Goal: Task Accomplishment & Management: Manage account settings

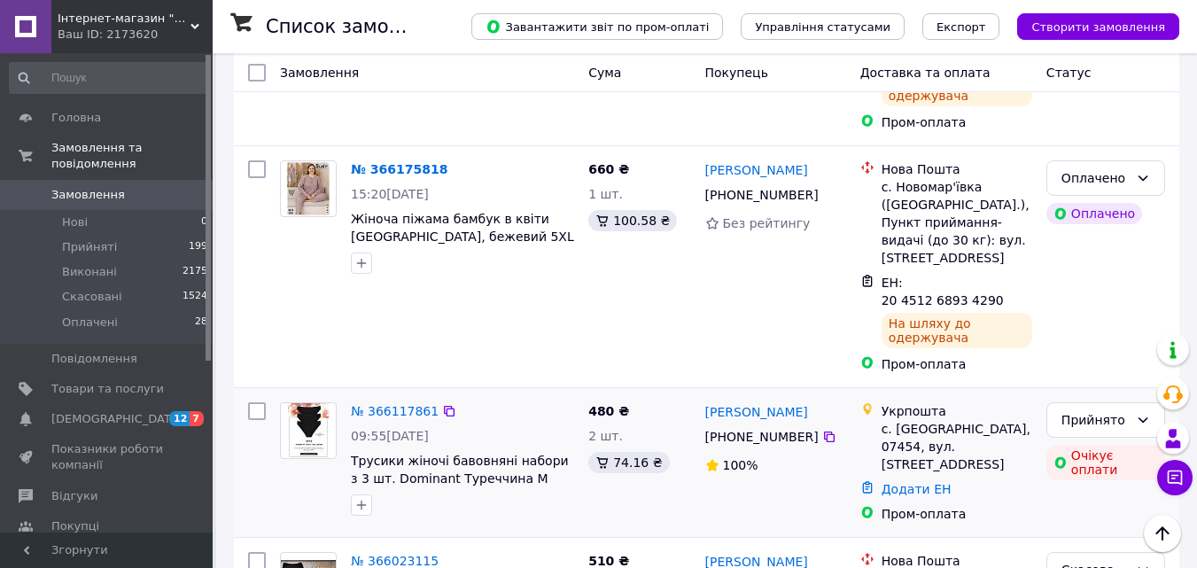
scroll to position [620, 0]
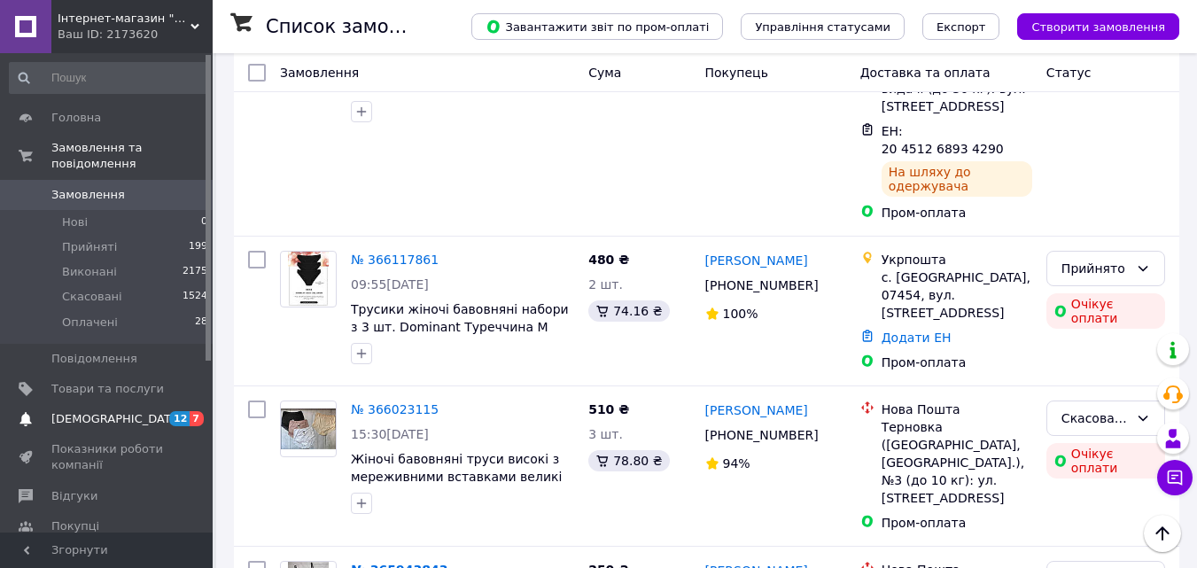
click at [150, 411] on span "[DEMOGRAPHIC_DATA]" at bounding box center [107, 419] width 113 height 16
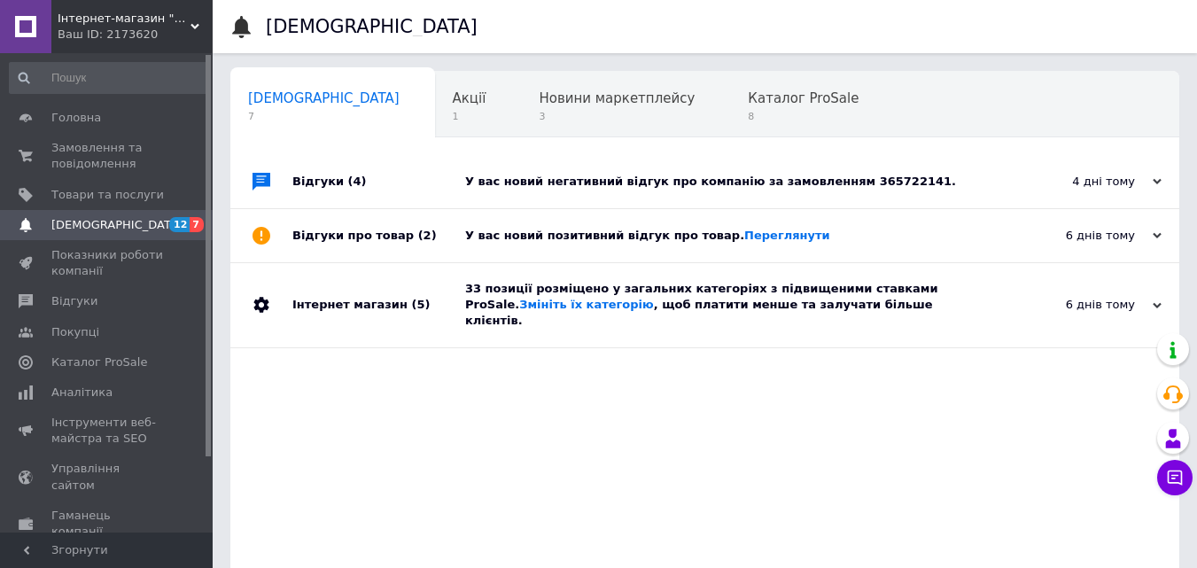
click at [752, 183] on div "У вас новий негативний відгук про компанію за замовленням 365722141." at bounding box center [724, 182] width 519 height 16
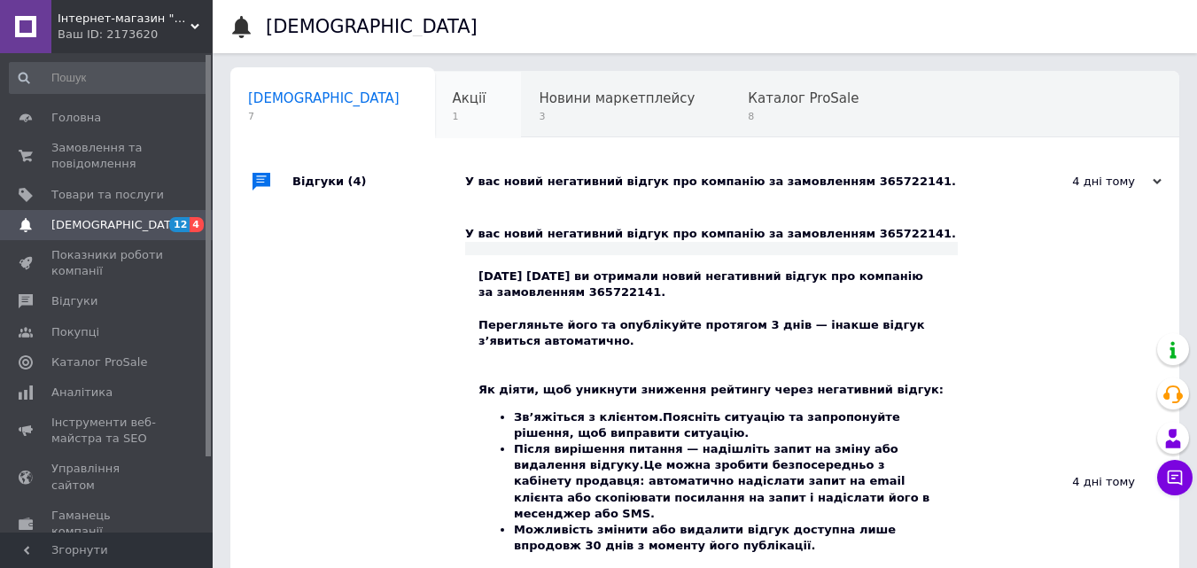
click at [435, 126] on div "Акції 1" at bounding box center [478, 105] width 87 height 67
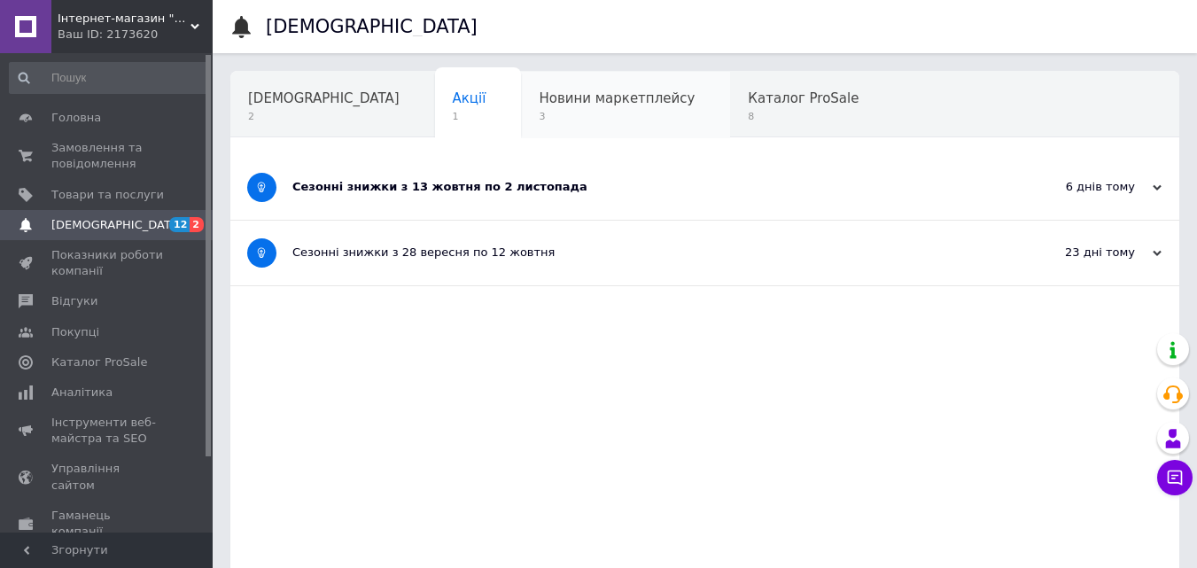
click at [539, 120] on span "3" at bounding box center [617, 116] width 156 height 13
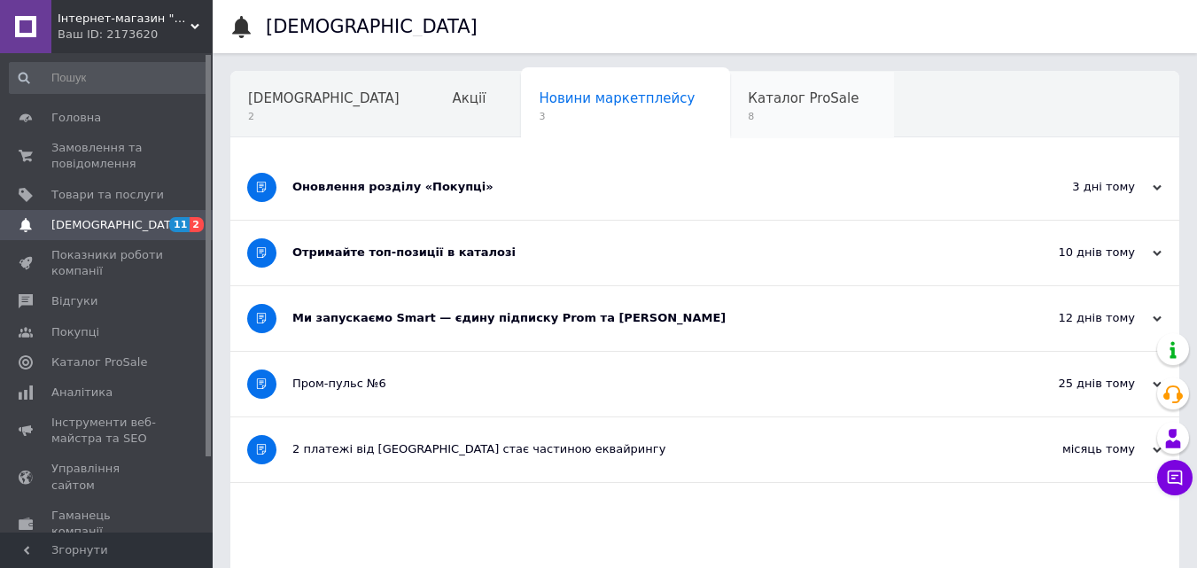
click at [748, 112] on span "8" at bounding box center [803, 116] width 111 height 13
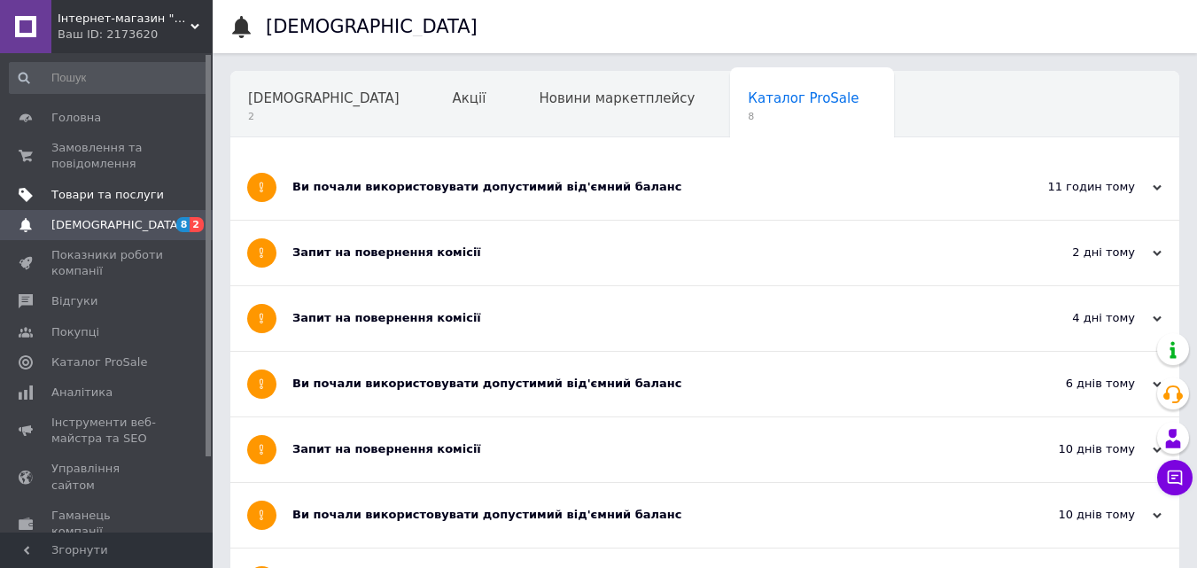
click at [90, 191] on span "Товари та послуги" at bounding box center [107, 195] width 113 height 16
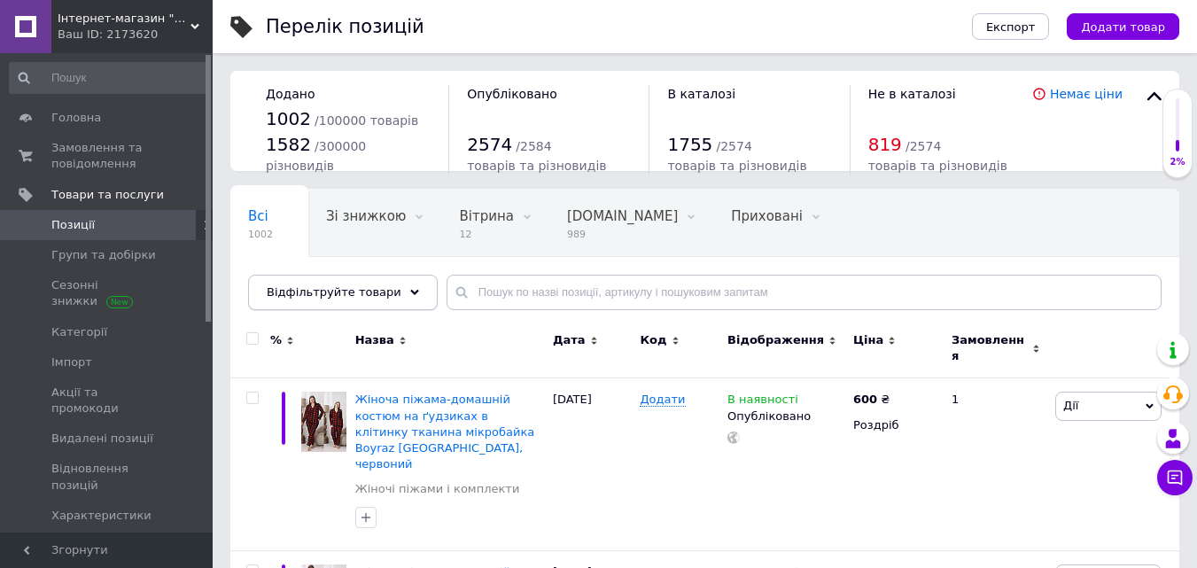
click at [395, 300] on div "Відфільтруйте товари" at bounding box center [343, 292] width 190 height 35
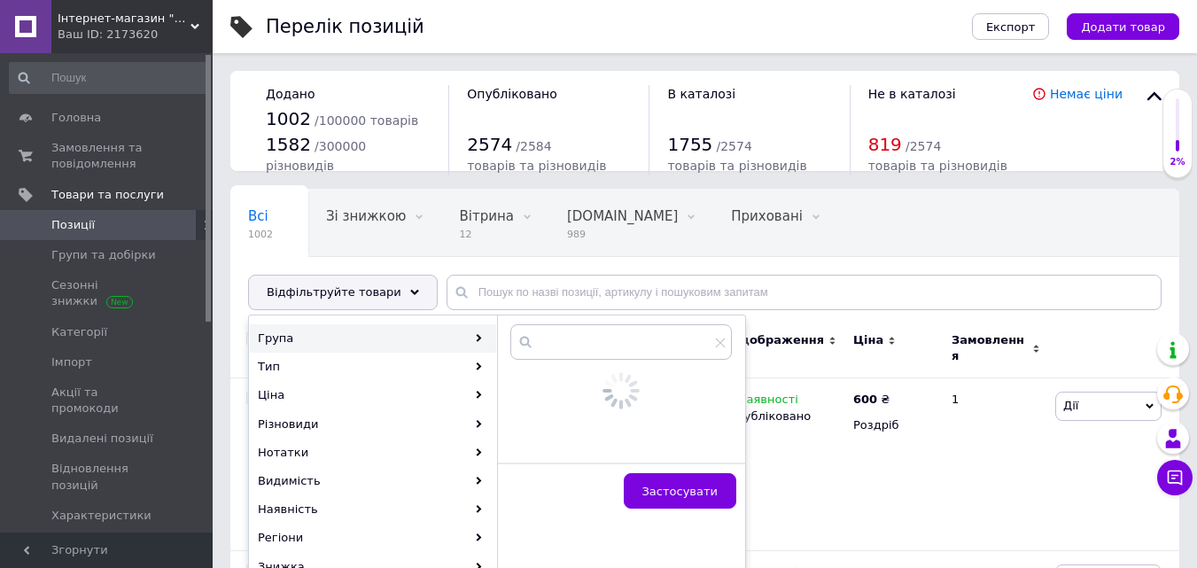
scroll to position [177, 0]
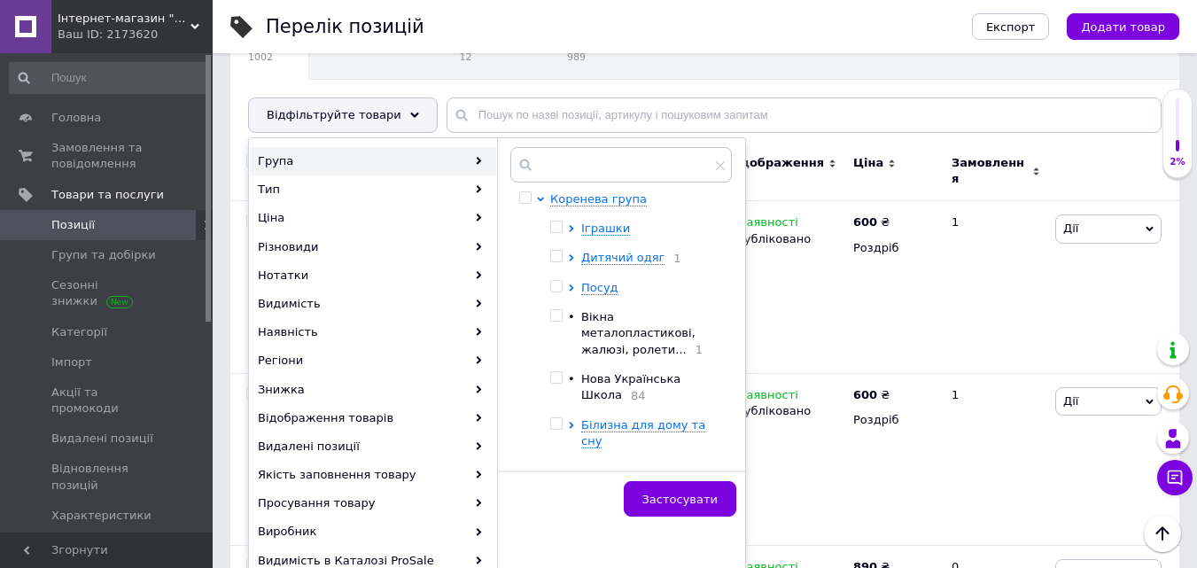
click at [440, 160] on div "Група" at bounding box center [373, 161] width 246 height 28
click at [456, 153] on div "Група" at bounding box center [373, 161] width 246 height 28
click at [483, 156] on div "Група" at bounding box center [373, 161] width 246 height 28
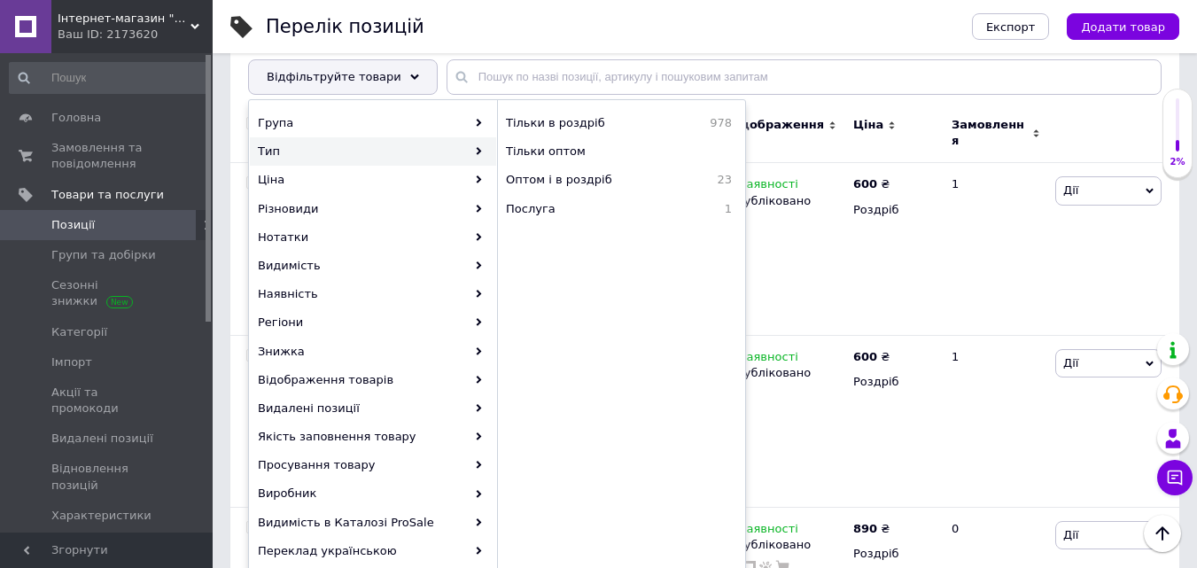
scroll to position [89, 0]
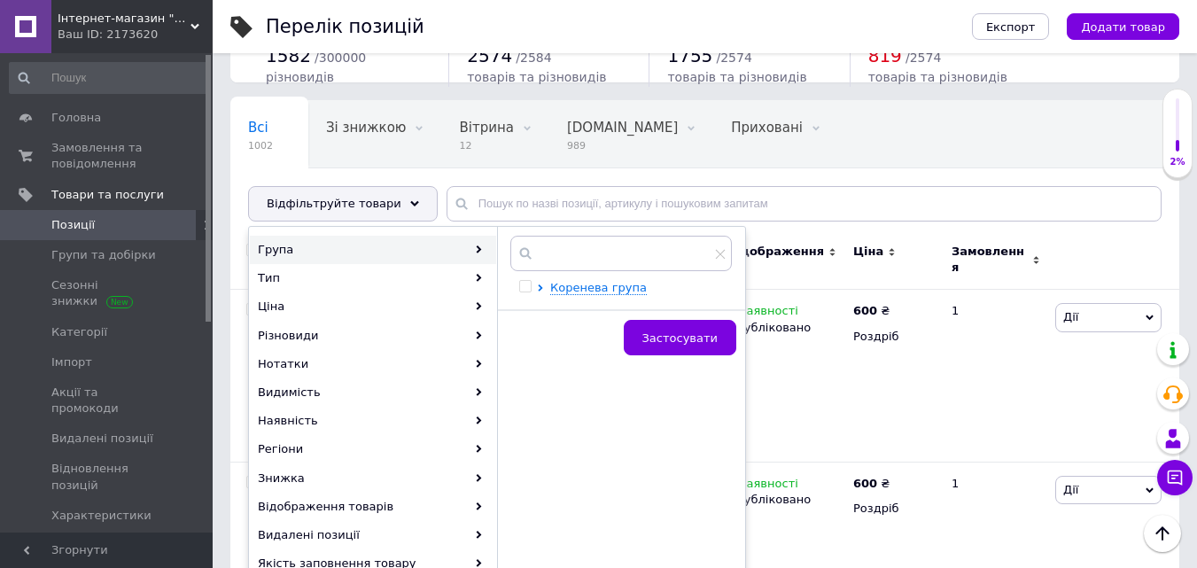
click at [477, 245] on icon at bounding box center [479, 249] width 8 height 8
click at [590, 294] on span "Коренева група" at bounding box center [598, 287] width 97 height 13
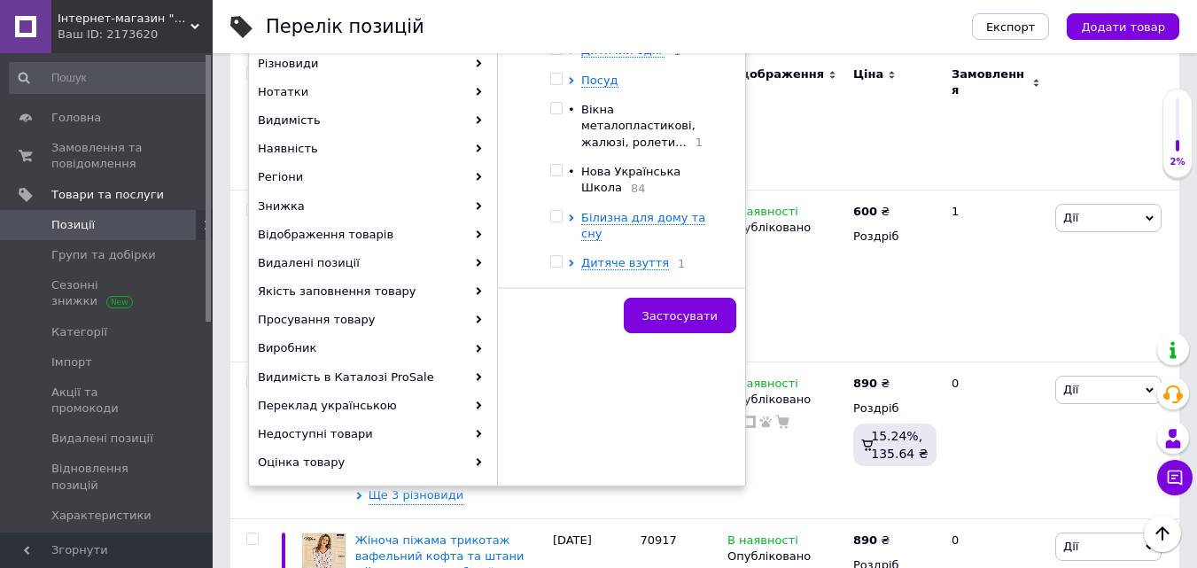
scroll to position [266, 0]
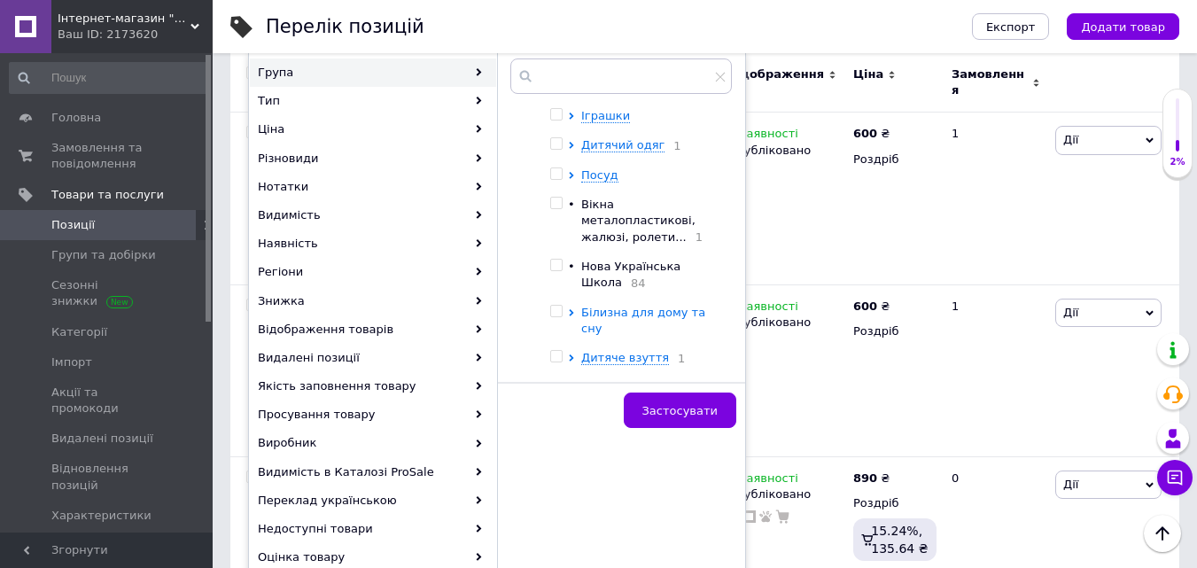
click at [637, 306] on span "Білизна для дому та сну" at bounding box center [643, 320] width 124 height 29
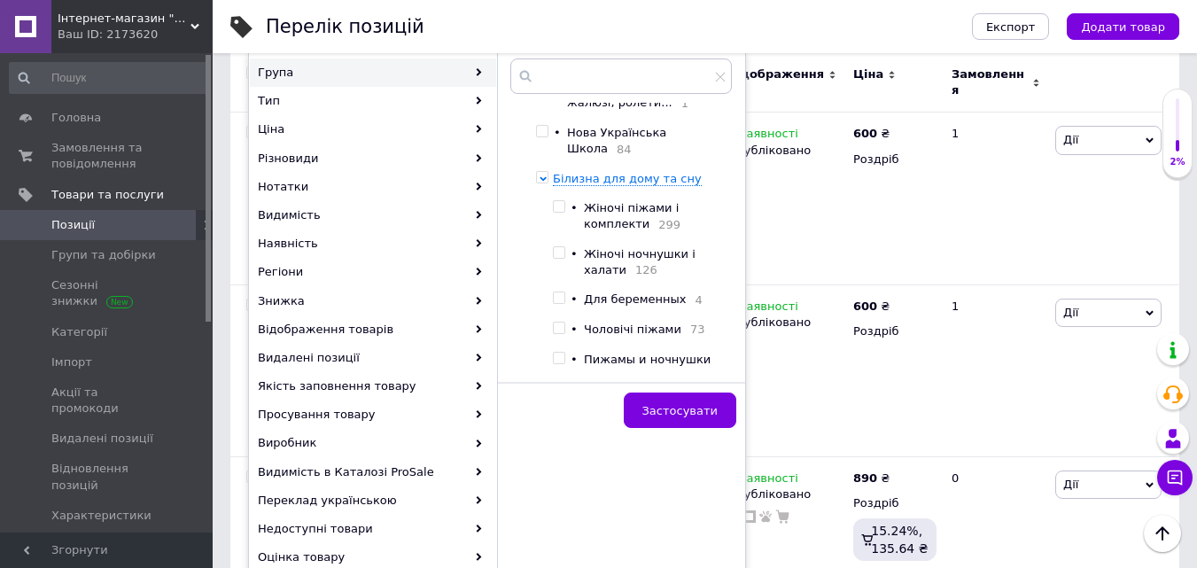
scroll to position [206, 0]
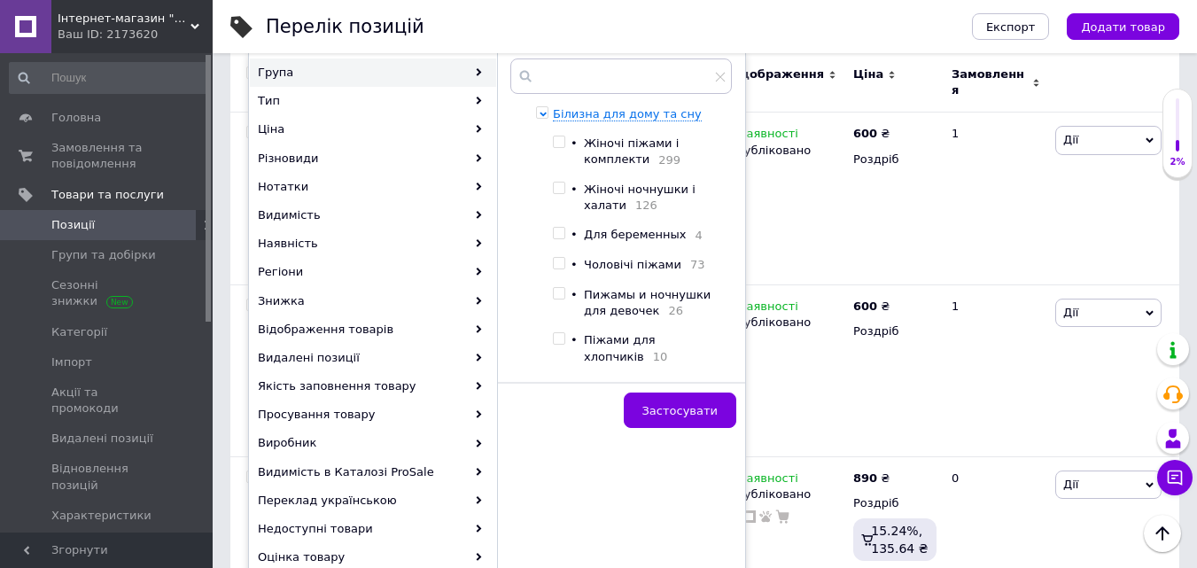
drag, startPoint x: 586, startPoint y: 264, endPoint x: 595, endPoint y: 291, distance: 28.0
click at [565, 265] on input "checkbox" at bounding box center [559, 264] width 12 height 12
checkbox input "true"
click at [701, 425] on button "Застосувати" at bounding box center [680, 410] width 113 height 35
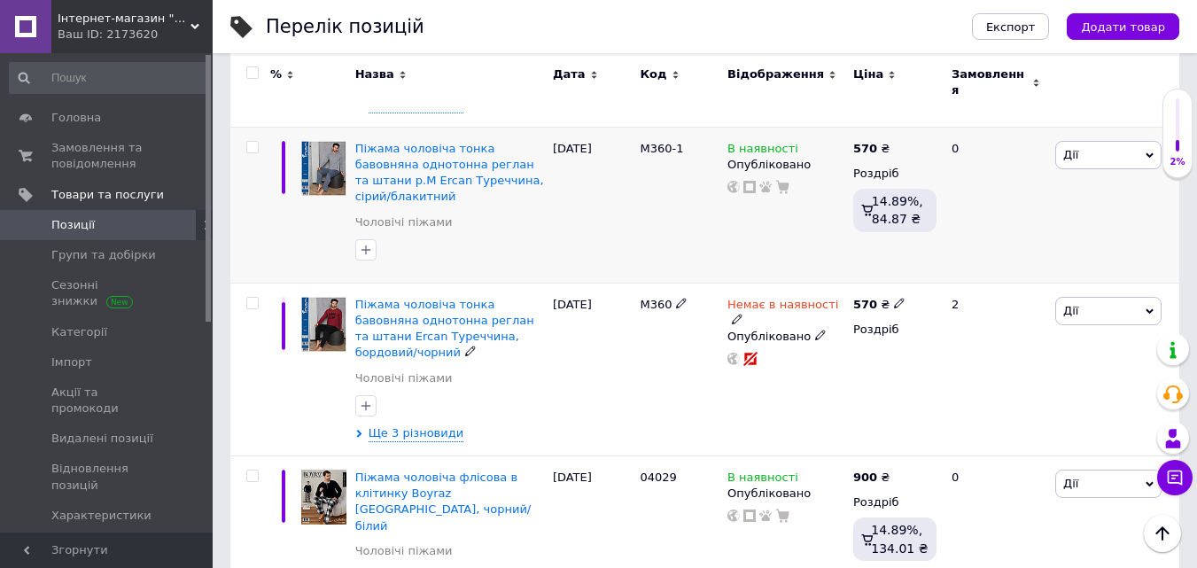
scroll to position [1950, 0]
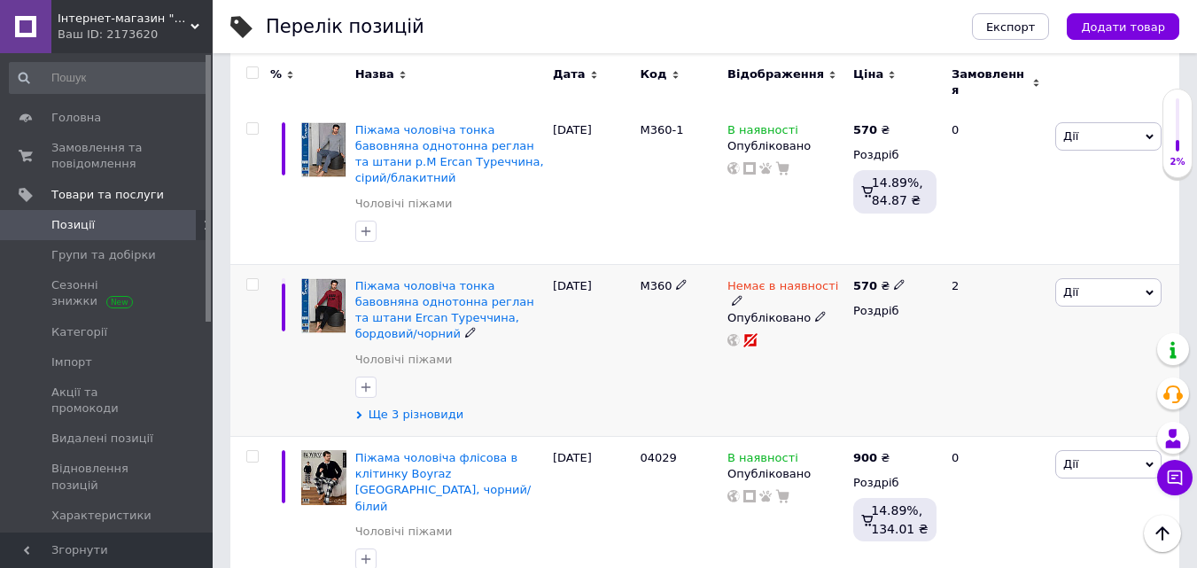
click at [424, 407] on span "Ще 3 різновиди" at bounding box center [417, 415] width 96 height 16
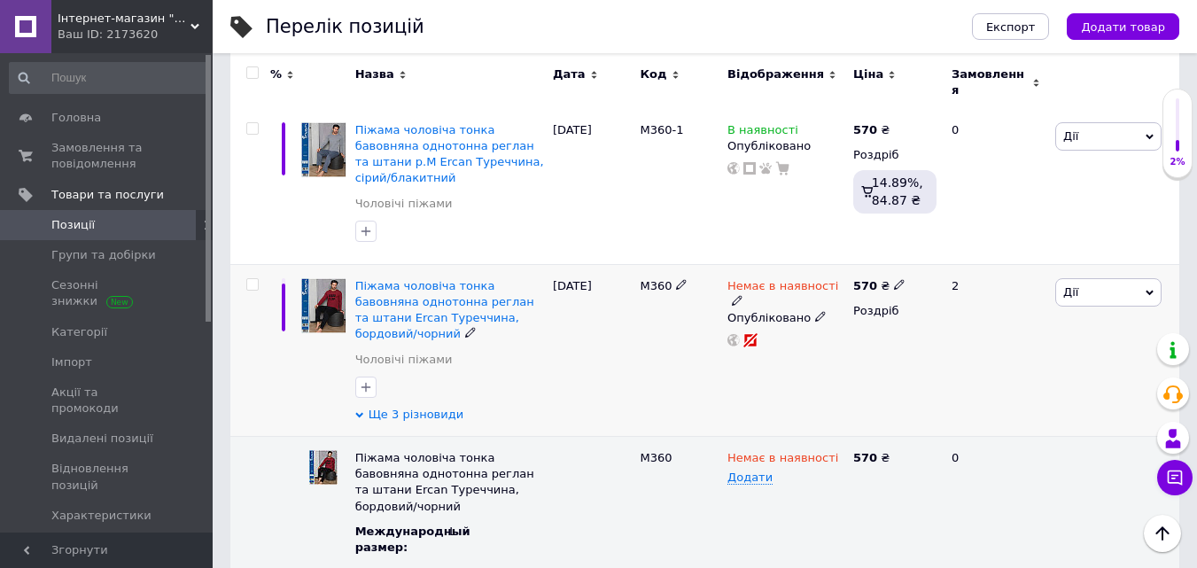
click at [424, 407] on span "Ще 3 різновиди" at bounding box center [417, 415] width 96 height 16
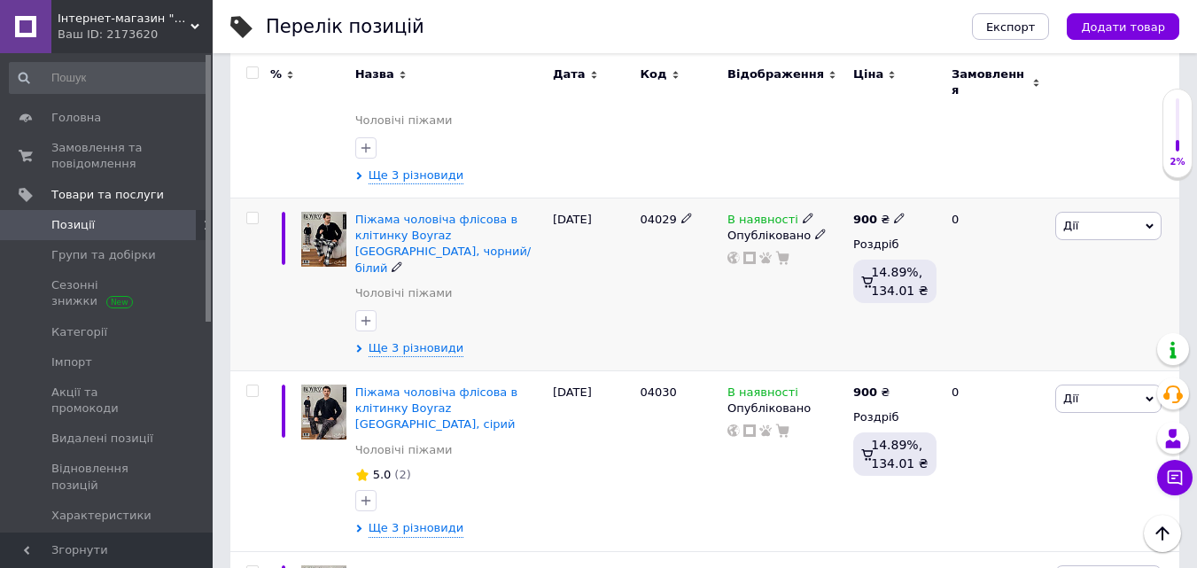
scroll to position [2216, 0]
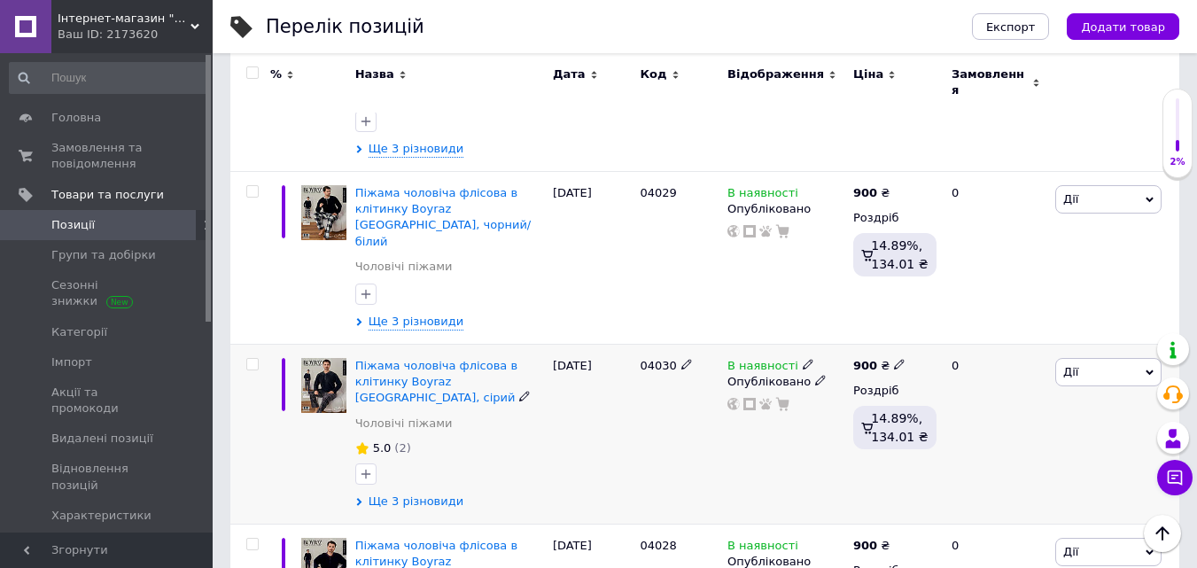
click at [420, 494] on span "Ще 3 різновиди" at bounding box center [417, 502] width 96 height 16
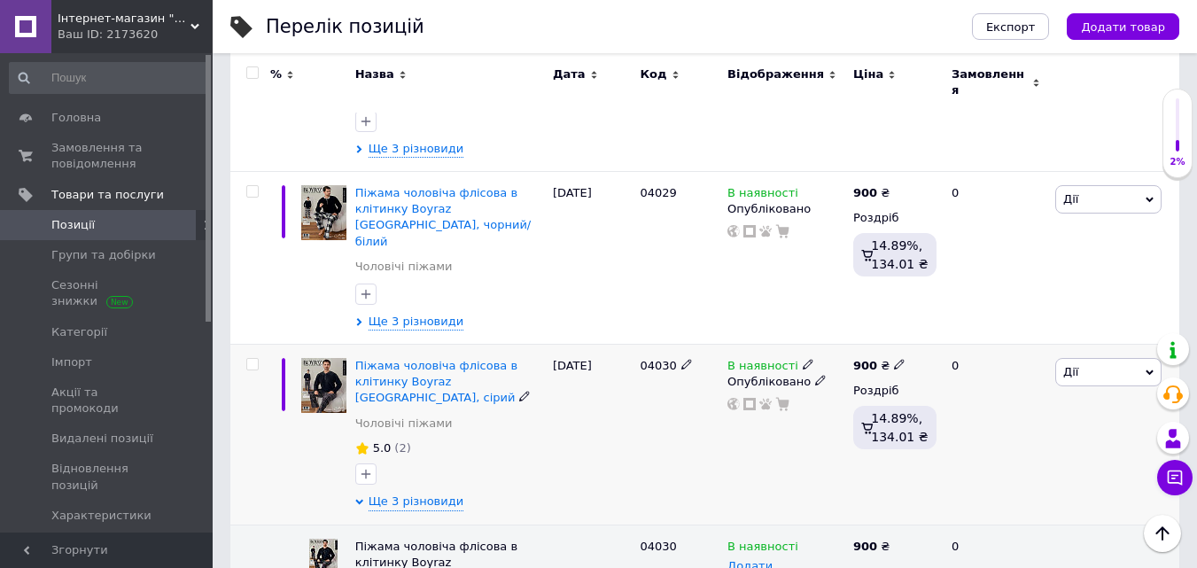
scroll to position [2304, 0]
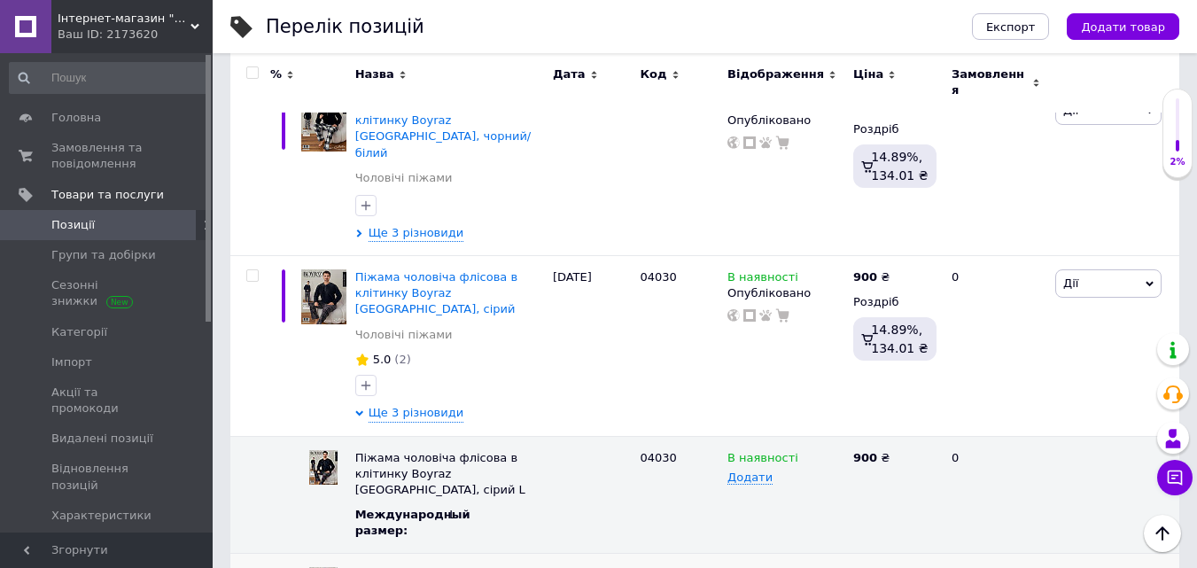
click at [803, 567] on use at bounding box center [808, 573] width 10 height 10
click at [413, 256] on div "Піжама чоловіча флісова в клітинку Boyraz [GEOGRAPHIC_DATA], сірий Чоловічі піж…" at bounding box center [450, 346] width 198 height 181
click at [420, 405] on span "Ще 3 різновиди" at bounding box center [417, 413] width 96 height 16
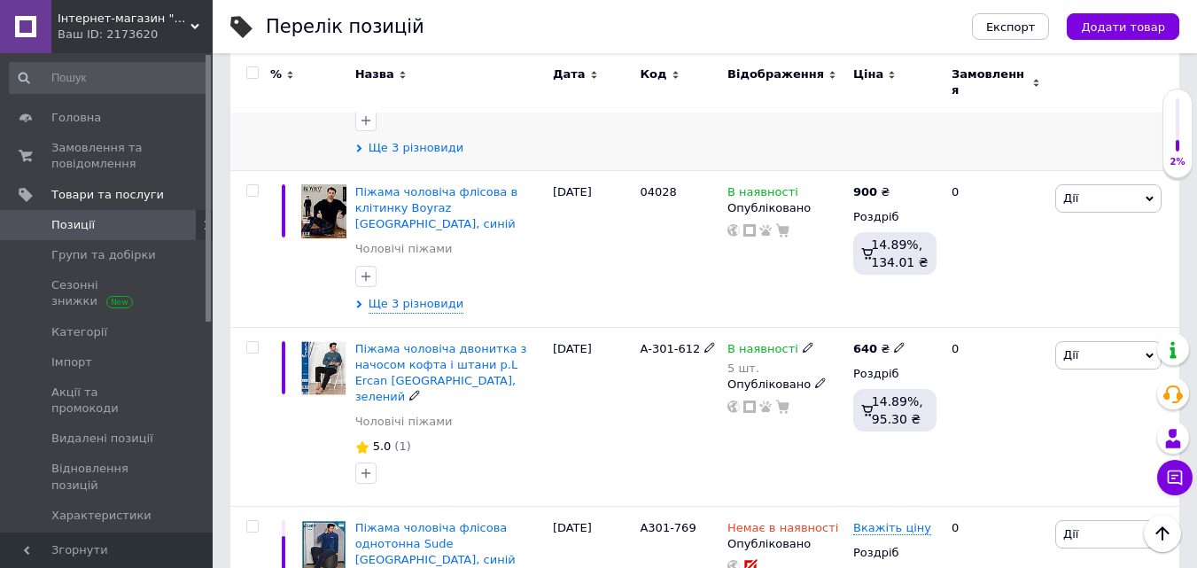
scroll to position [2570, 0]
click at [803, 342] on icon at bounding box center [808, 347] width 11 height 11
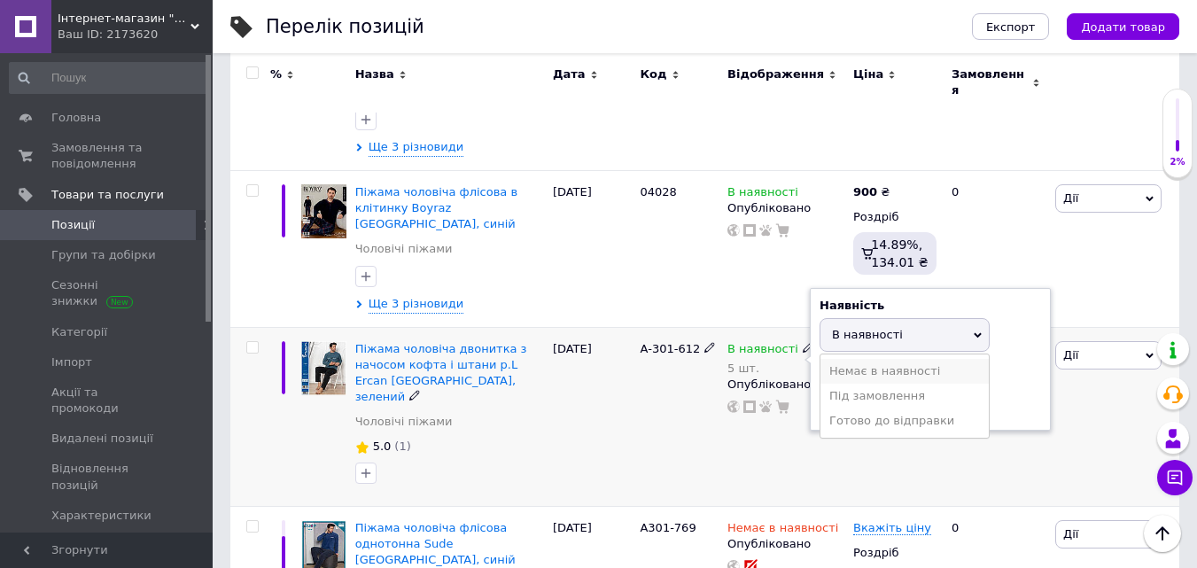
click at [876, 359] on li "Немає в наявності" at bounding box center [905, 371] width 168 height 25
click at [633, 327] on div "[DATE]" at bounding box center [593, 417] width 88 height 180
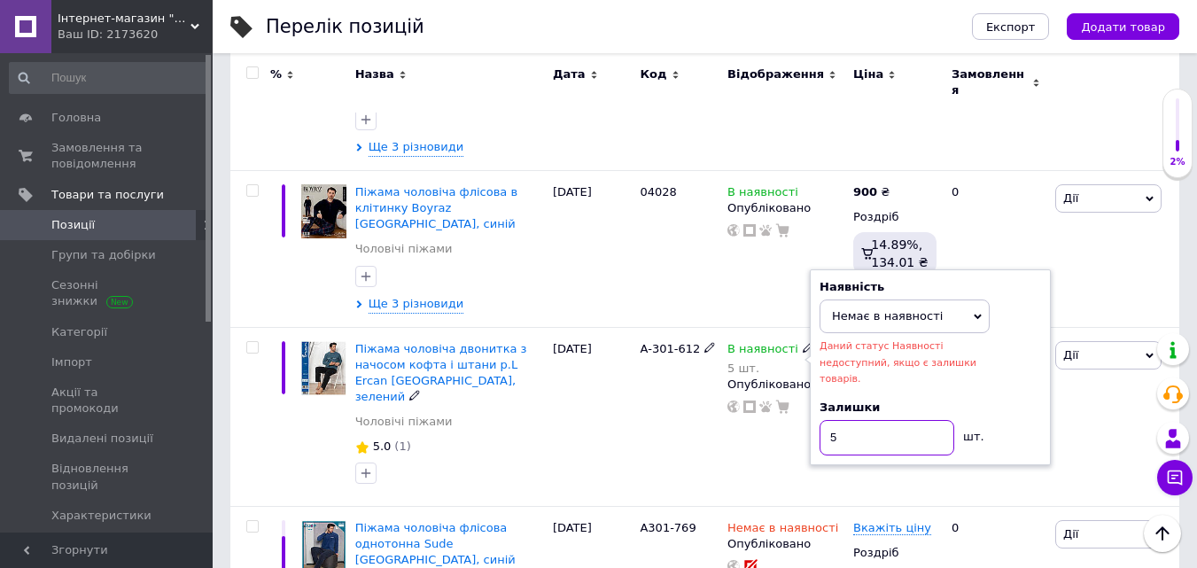
drag, startPoint x: 780, startPoint y: 241, endPoint x: 670, endPoint y: 241, distance: 109.9
click at [670, 327] on div "Піжама чоловіча двонитка з начосом кофта і штани р.L Ercan [GEOGRAPHIC_DATA], з…" at bounding box center [704, 417] width 949 height 180
type input "0"
click at [660, 327] on div "А-301-612" at bounding box center [679, 417] width 88 height 180
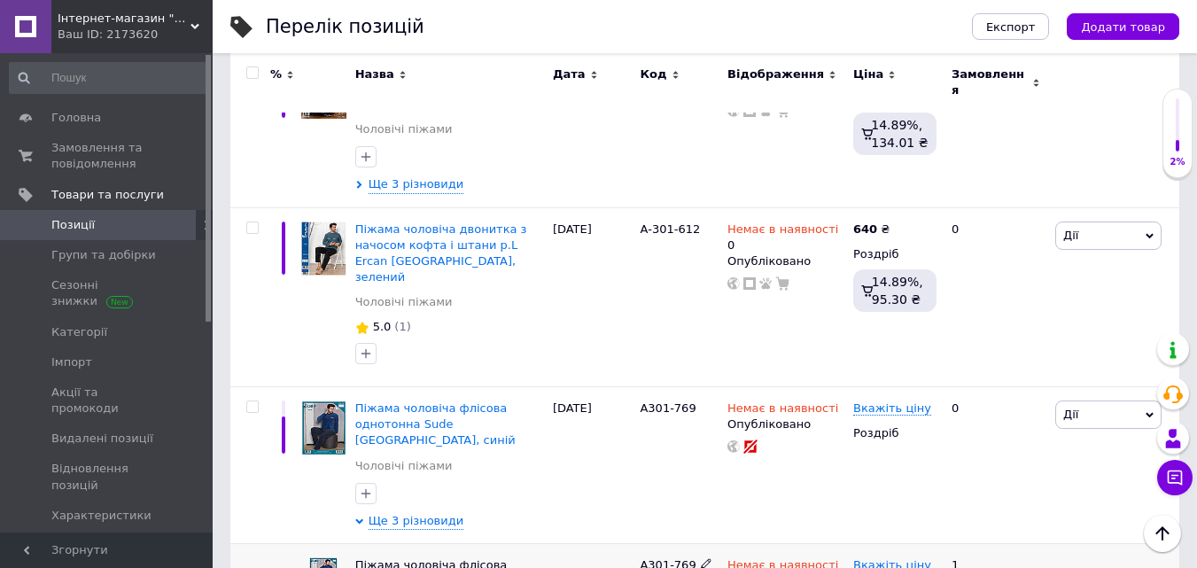
scroll to position [2659, 0]
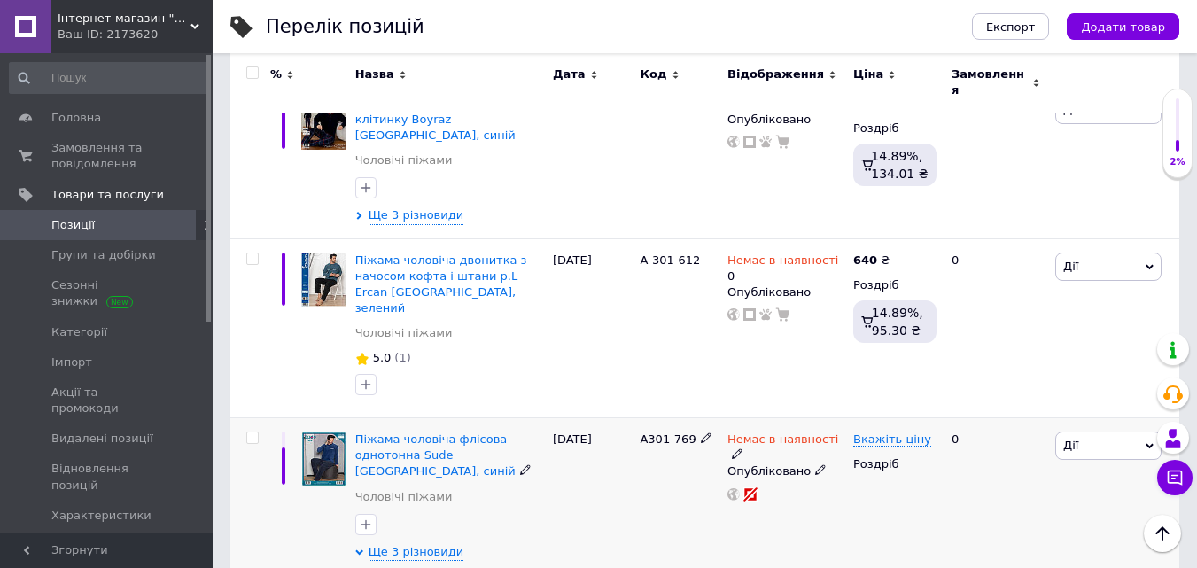
click at [426, 418] on div "Піжама чоловіча флісова однотонна Sude Туреччина, синій Чоловічі піжами Ще 3 рі…" at bounding box center [450, 496] width 198 height 157
click at [428, 544] on span "Ще 3 різновиди" at bounding box center [417, 552] width 96 height 16
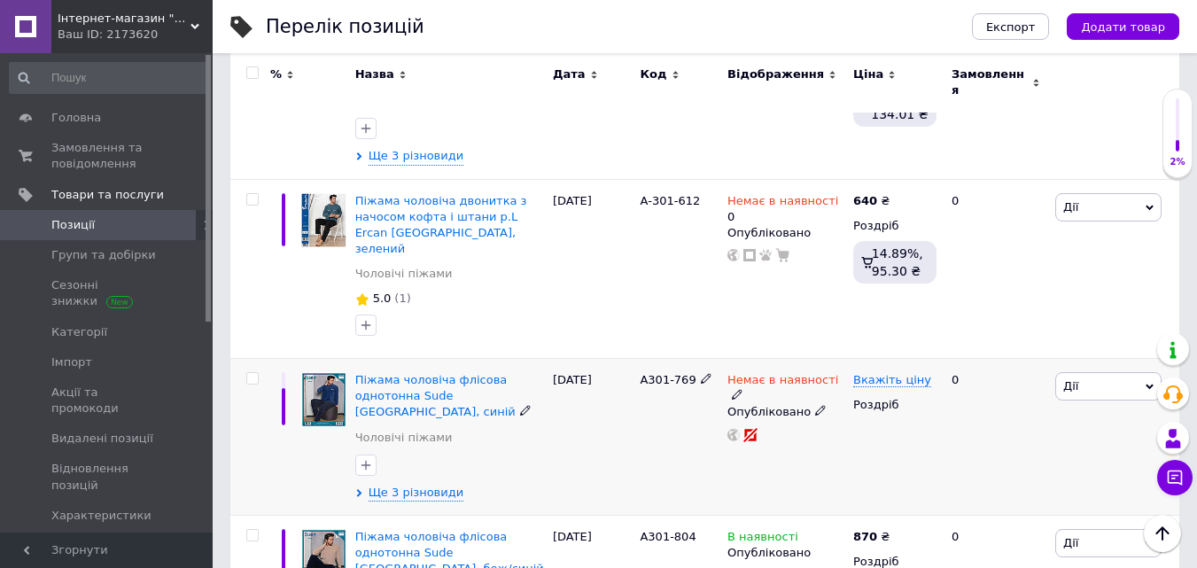
scroll to position [2747, 0]
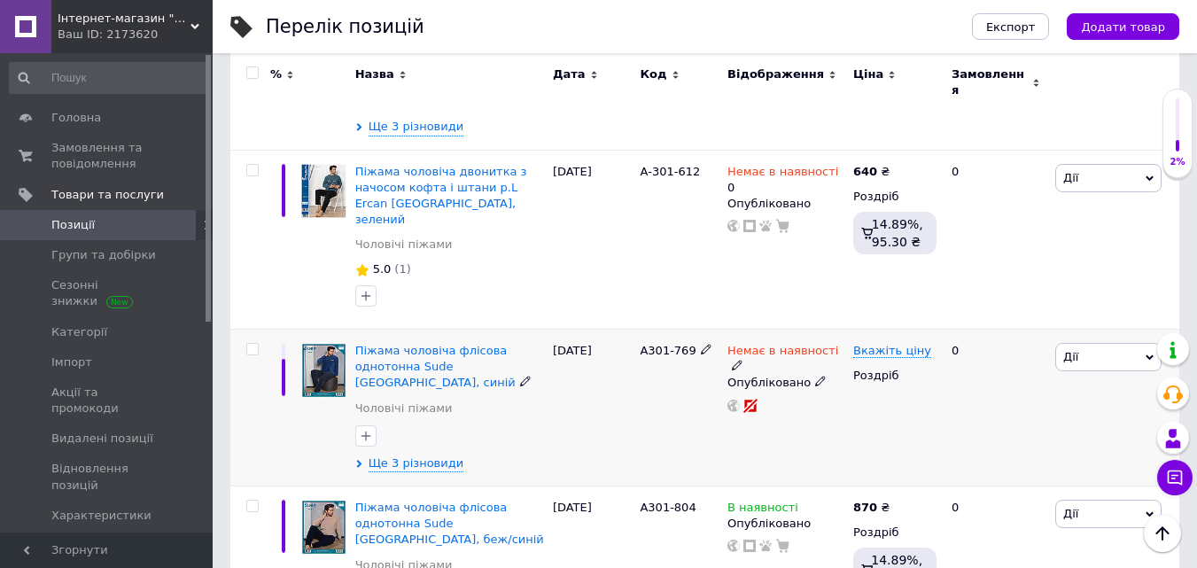
click at [251, 344] on input "checkbox" at bounding box center [252, 350] width 12 height 12
checkbox input "true"
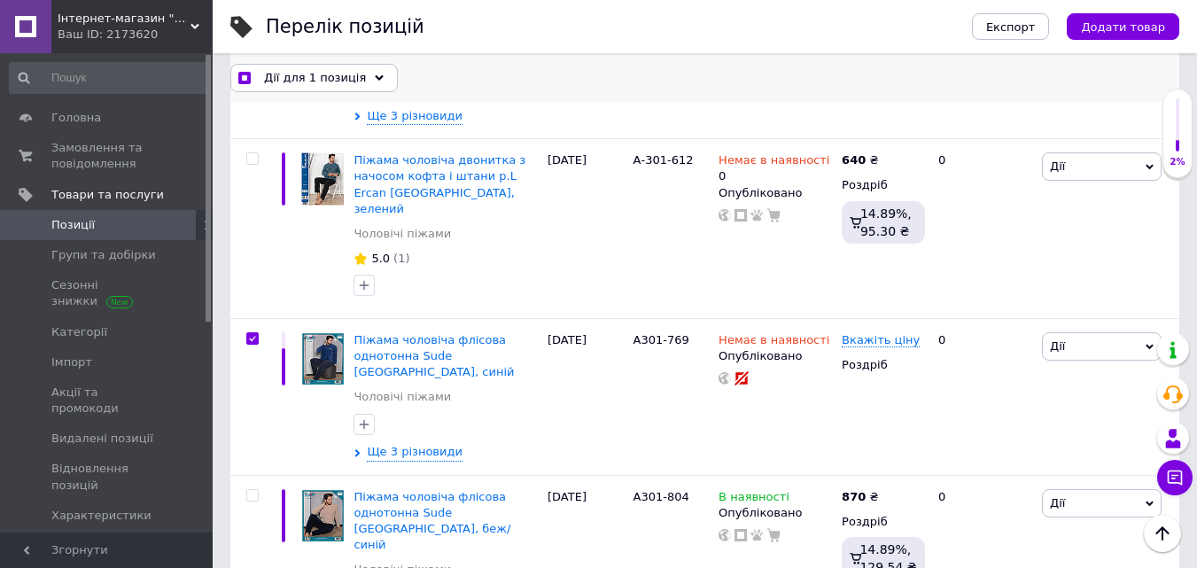
click at [347, 80] on span "Дії для 1 позиція" at bounding box center [315, 77] width 102 height 16
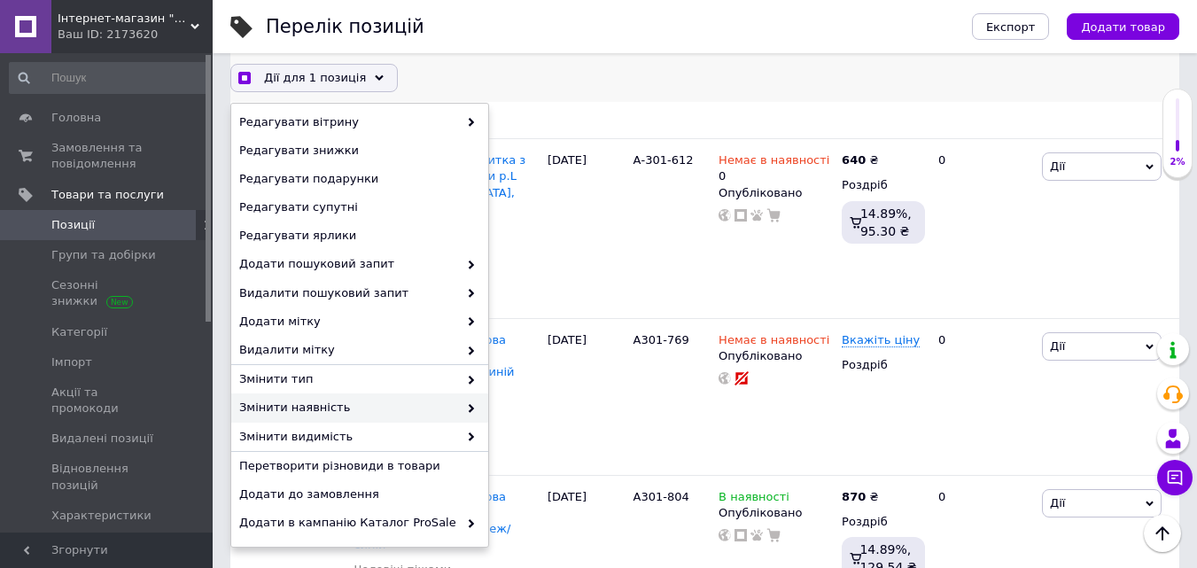
scroll to position [205, 0]
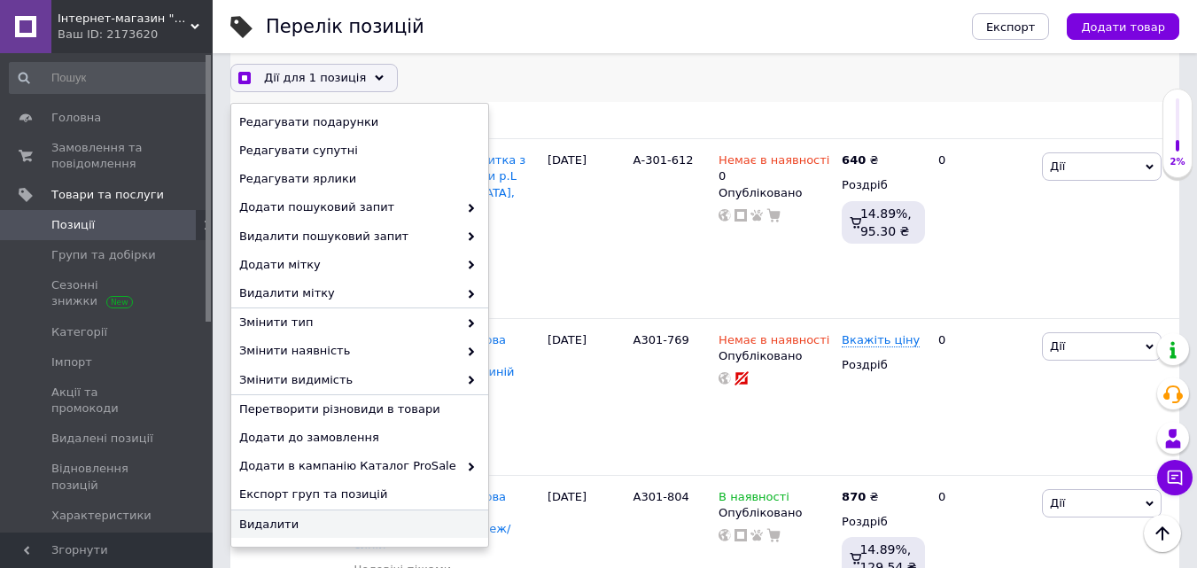
click at [270, 523] on span "Видалити" at bounding box center [357, 524] width 237 height 16
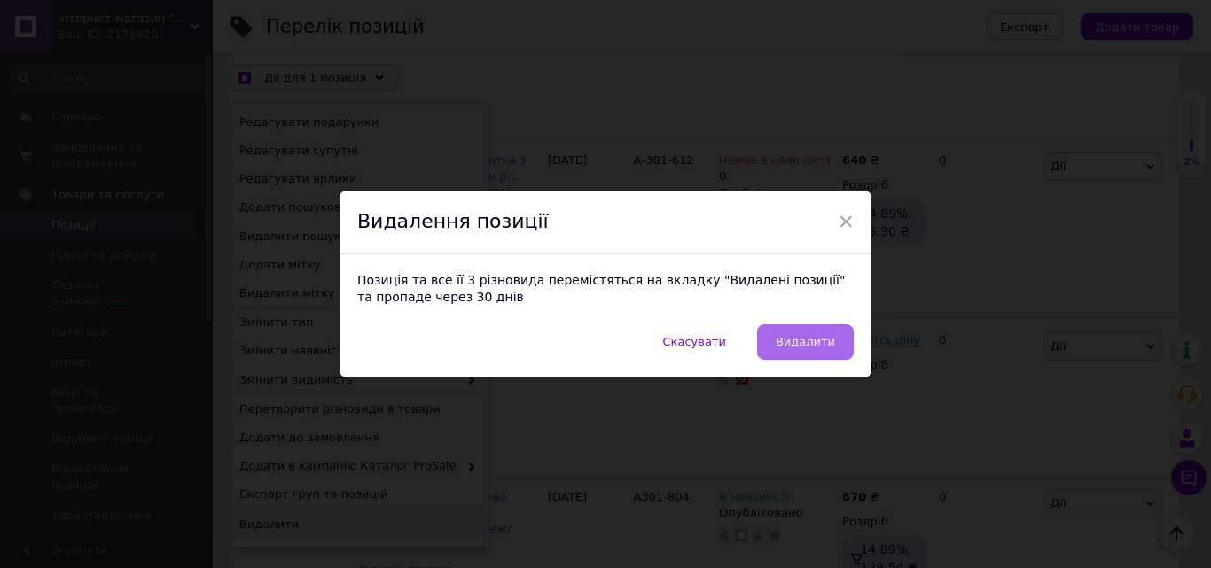
click at [830, 335] on span "Видалити" at bounding box center [804, 341] width 59 height 13
checkbox input "true"
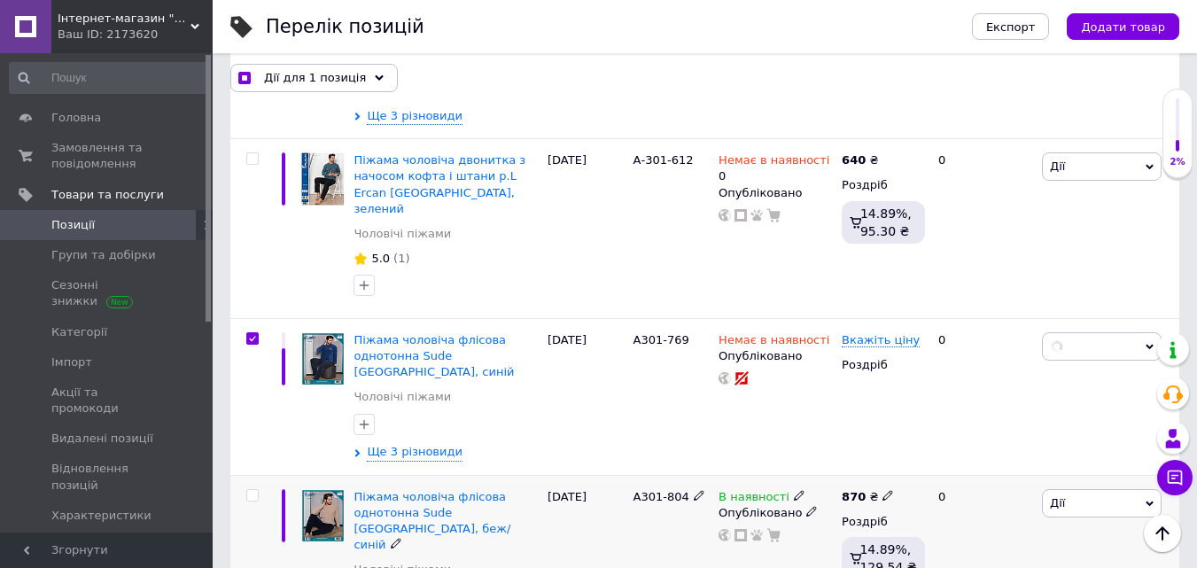
scroll to position [0, 84]
checkbox input "false"
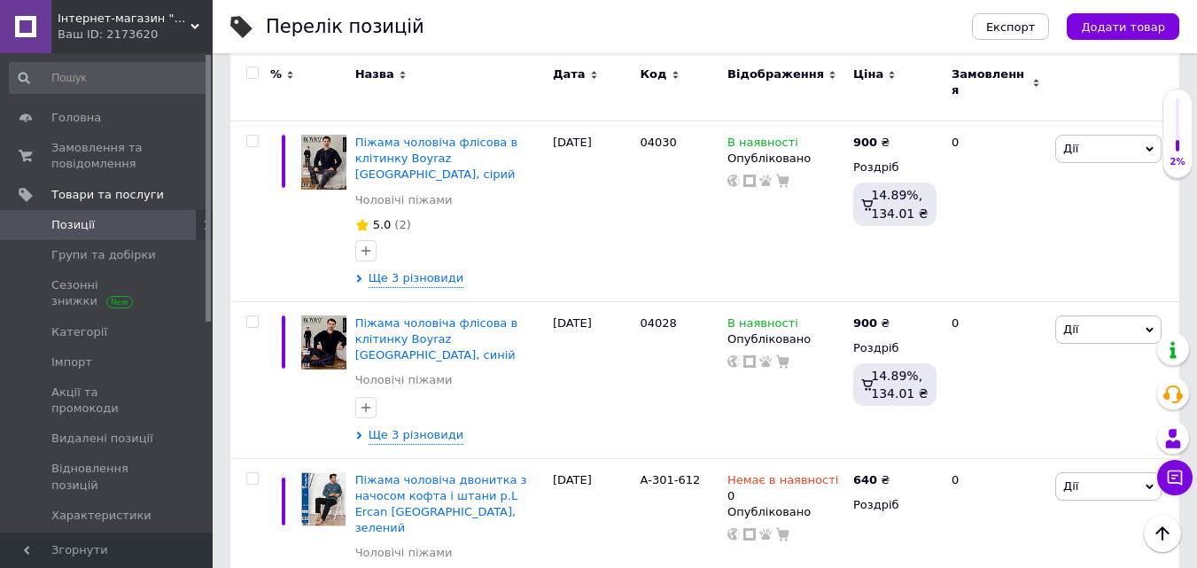
scroll to position [2570, 0]
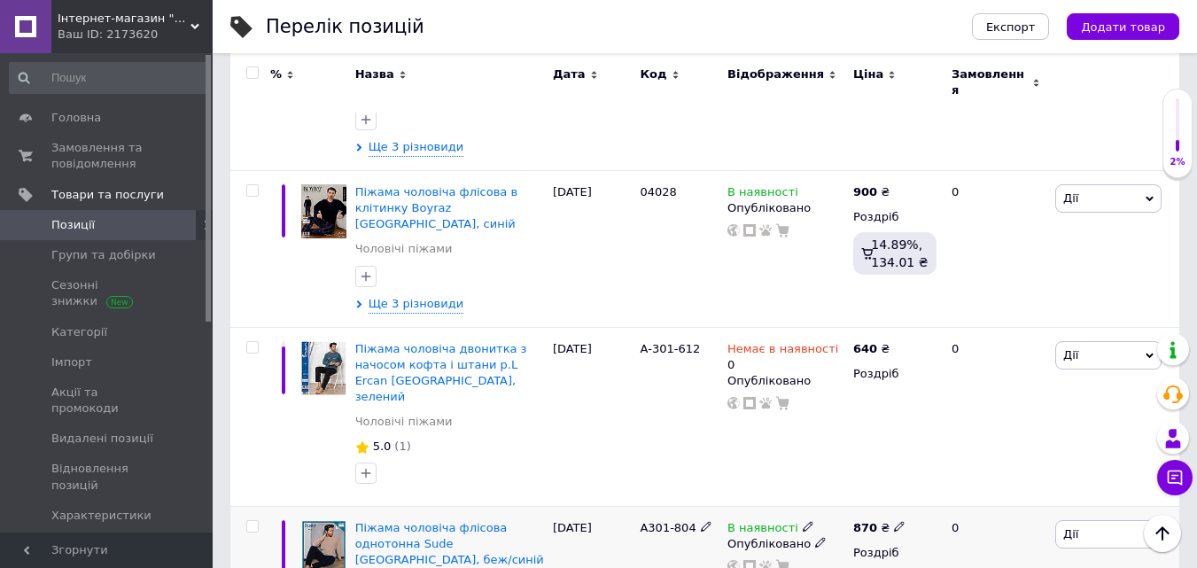
click at [1126, 520] on span "Дії" at bounding box center [1109, 534] width 106 height 28
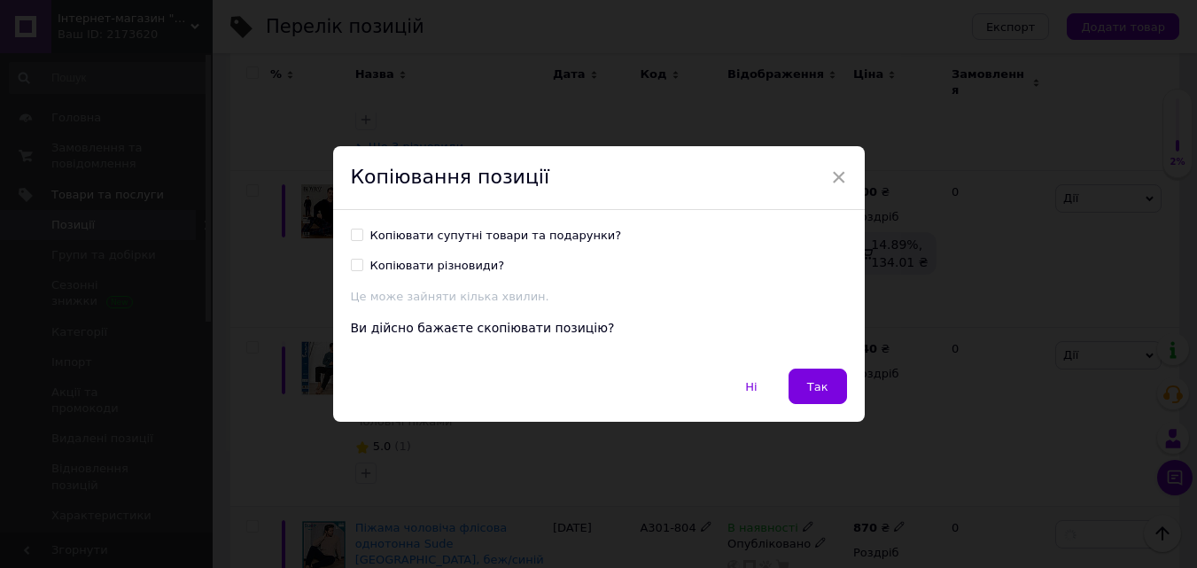
scroll to position [2498, 0]
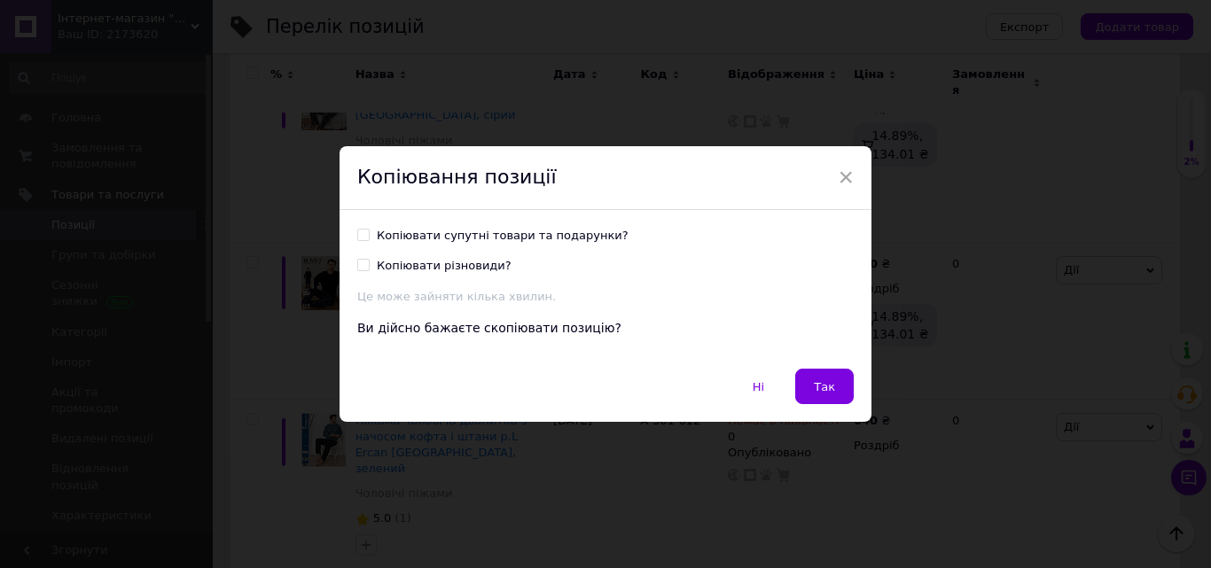
click at [358, 231] on input "Копіювати супутні товари та подарунки?" at bounding box center [363, 235] width 12 height 12
checkbox input "true"
click at [816, 384] on span "Так" at bounding box center [824, 386] width 21 height 13
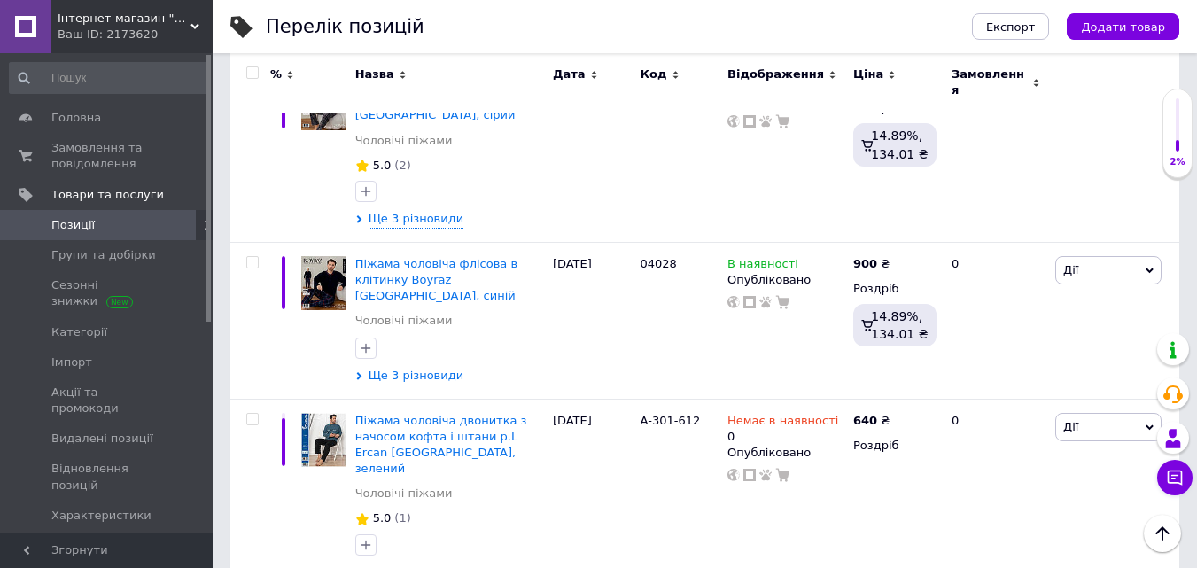
scroll to position [0, 84]
